Goal: Find specific page/section: Find specific page/section

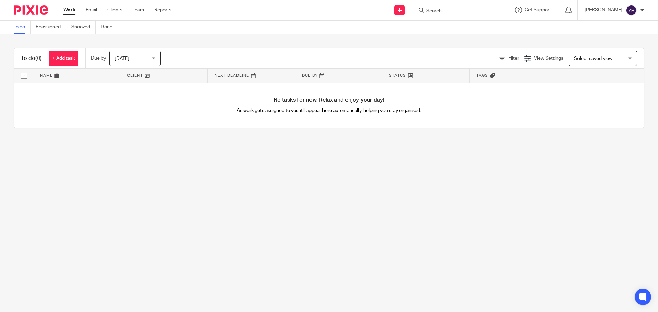
click at [422, 5] on div at bounding box center [460, 10] width 96 height 20
click at [424, 7] on div at bounding box center [459, 10] width 80 height 9
click at [435, 11] on input "Search" at bounding box center [456, 11] width 62 height 6
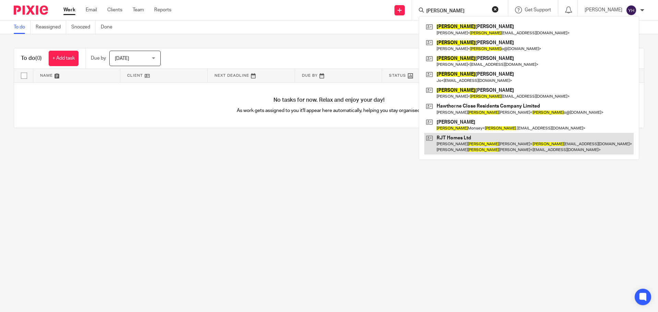
type input "tom"
click at [463, 144] on link at bounding box center [528, 143] width 209 height 21
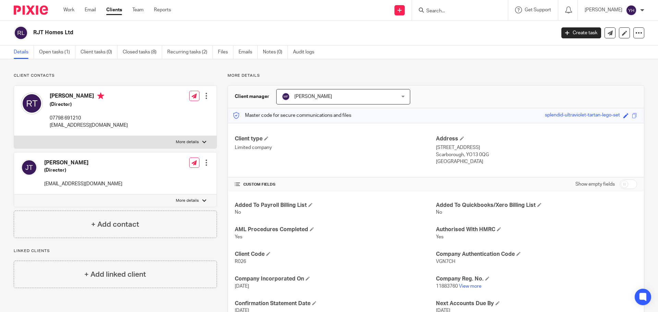
click at [445, 7] on form at bounding box center [461, 10] width 73 height 9
click at [440, 10] on input "Search" at bounding box center [456, 11] width 62 height 6
type input "roasters"
click at [465, 24] on link at bounding box center [466, 27] width 85 height 10
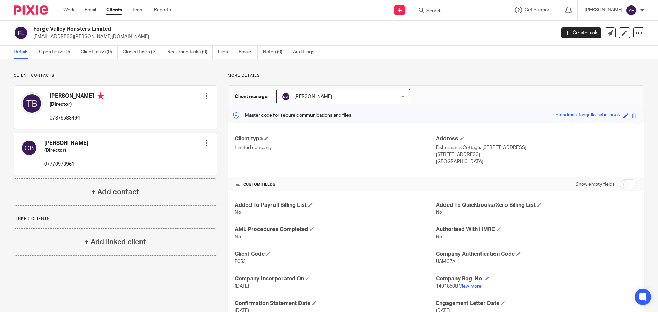
click at [451, 12] on input "Search" at bounding box center [456, 11] width 62 height 6
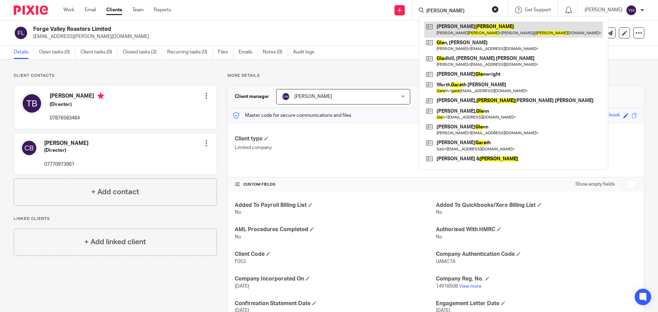
type input "gale"
click at [451, 33] on link at bounding box center [513, 30] width 178 height 16
